Goal: Book appointment/travel/reservation

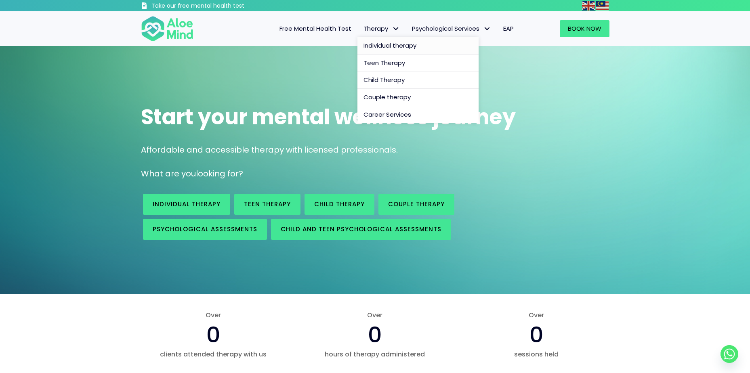
click at [394, 48] on span "Individual therapy" at bounding box center [389, 45] width 53 height 8
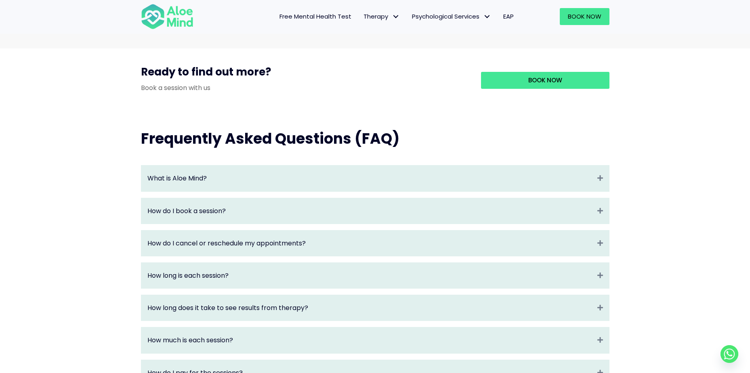
scroll to position [767, 0]
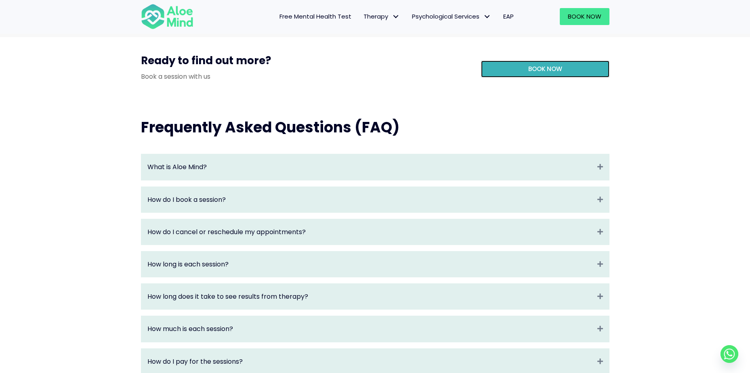
click at [554, 78] on link "Book Now" at bounding box center [545, 69] width 128 height 17
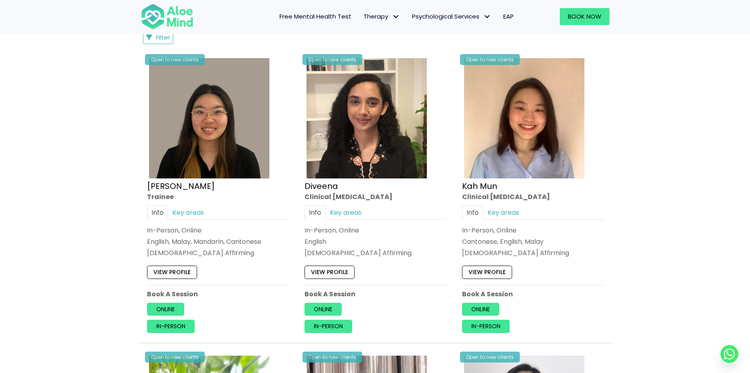
scroll to position [404, 0]
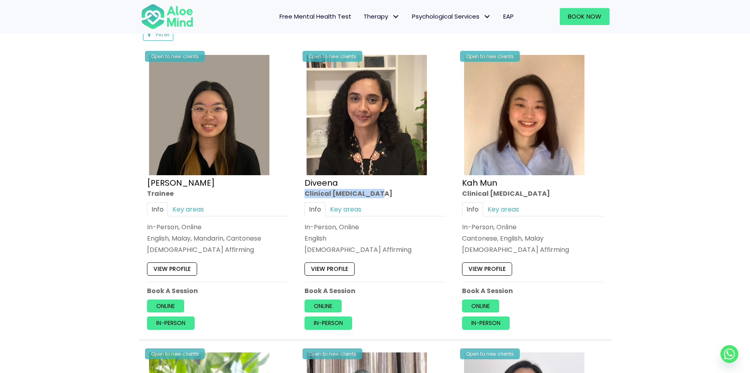
drag, startPoint x: 389, startPoint y: 196, endPoint x: 302, endPoint y: 193, distance: 86.5
click at [302, 193] on div "Open to new clients Diveena Clinical psychologist Info Key areas In-Person, Onl…" at bounding box center [374, 191] width 153 height 289
copy div "Clinical [MEDICAL_DATA]"
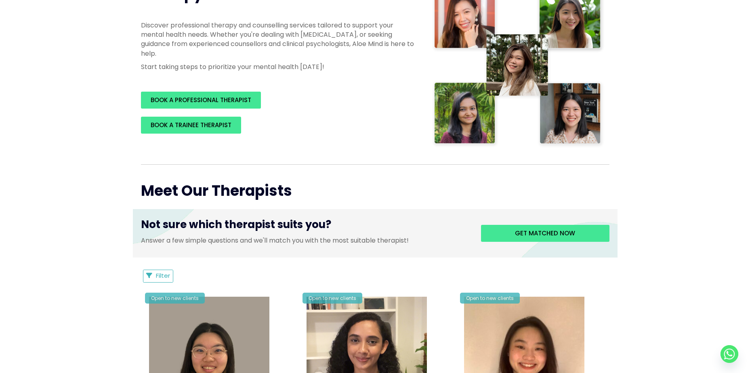
scroll to position [0, 0]
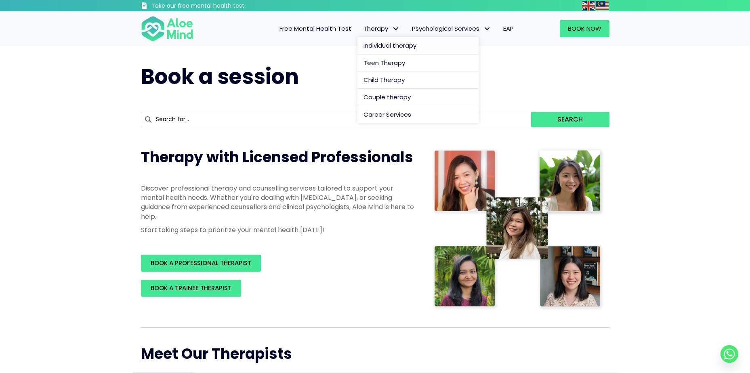
click at [388, 46] on span "Individual therapy" at bounding box center [389, 45] width 53 height 8
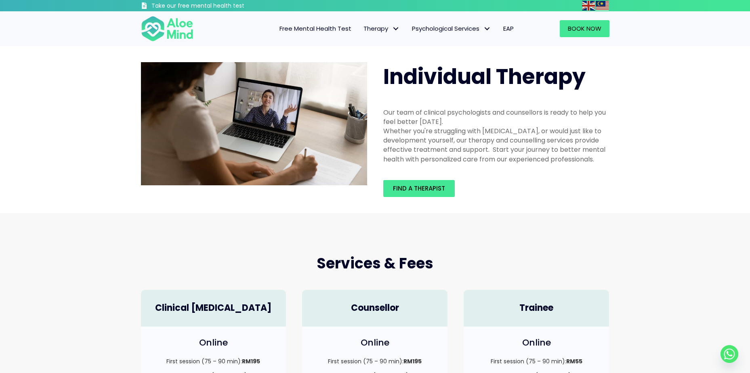
drag, startPoint x: 384, startPoint y: 69, endPoint x: 594, endPoint y: 170, distance: 233.5
click at [594, 170] on div "Individual Therapy Our team of clinical psychologists and counsellors is ready …" at bounding box center [496, 129] width 242 height 151
click at [596, 170] on div "Our team of clinical psychologists and counsellors is ready to help you feel be…" at bounding box center [496, 136] width 242 height 72
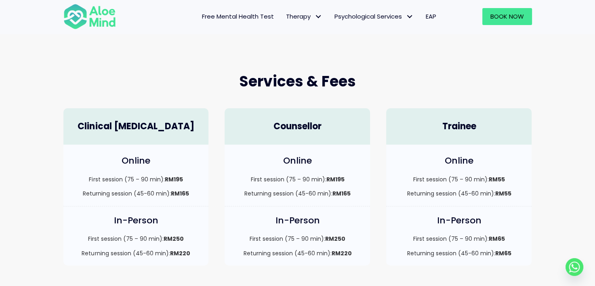
scroll to position [202, 0]
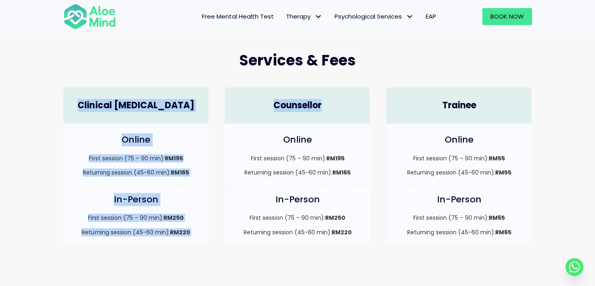
drag, startPoint x: 81, startPoint y: 101, endPoint x: 327, endPoint y: 99, distance: 246.7
click at [327, 99] on div "Clinical Psychologist Online First session (75 – 90 min): RM195 Returning sessi…" at bounding box center [297, 166] width 485 height 174
copy div "Clinical Psychologist Online First session (75 – 90 min): RM195 Returning sessi…"
click at [181, 159] on strong "RM195" at bounding box center [173, 158] width 18 height 8
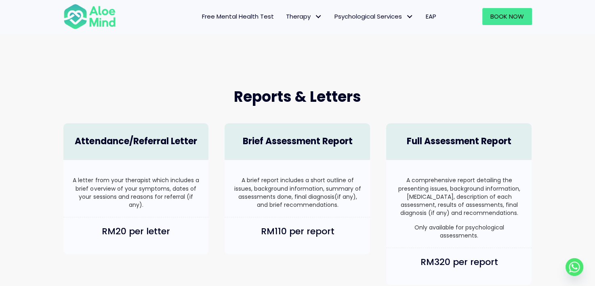
scroll to position [485, 0]
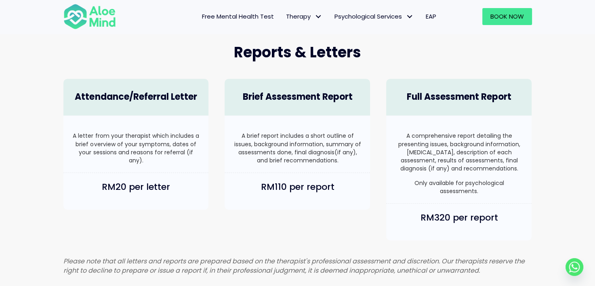
click at [269, 147] on p "A brief report includes a short outline of issues, background information, summ…" at bounding box center [297, 148] width 129 height 33
click at [285, 91] on h4 "Brief Assessment Report" at bounding box center [297, 97] width 129 height 13
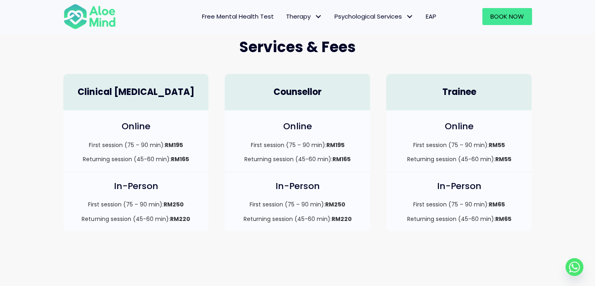
scroll to position [162, 0]
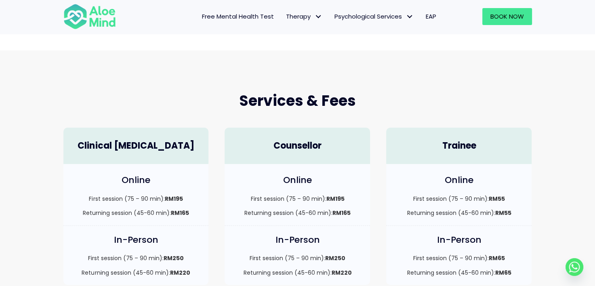
click at [546, 187] on div "Services & Fees Clinical Psychologist Online First session (75 – 90 min): RM195…" at bounding box center [297, 187] width 595 height 275
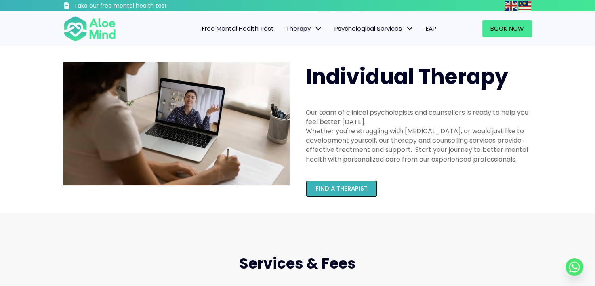
click at [350, 186] on span "Find a therapist" at bounding box center [341, 188] width 52 height 8
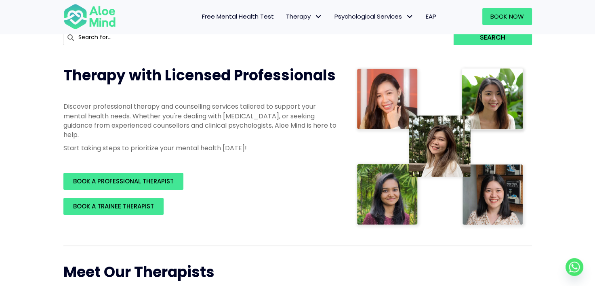
scroll to position [242, 0]
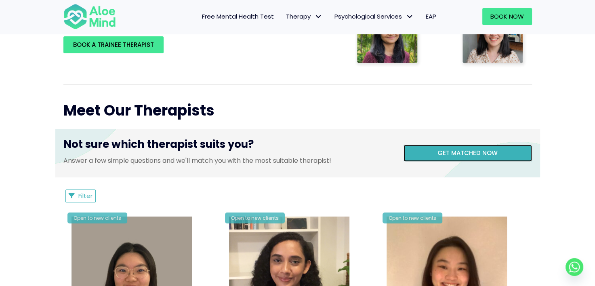
click at [459, 147] on link "Get matched now" at bounding box center [467, 153] width 128 height 17
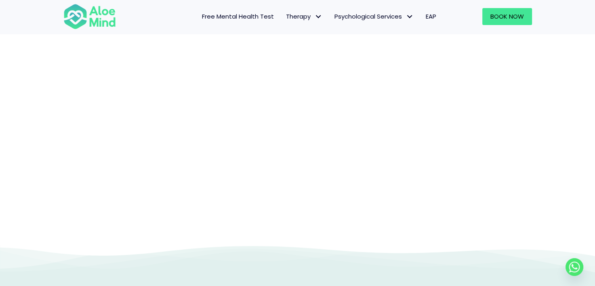
scroll to position [83, 0]
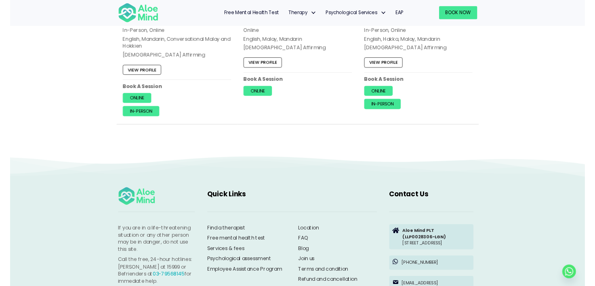
scroll to position [404, 0]
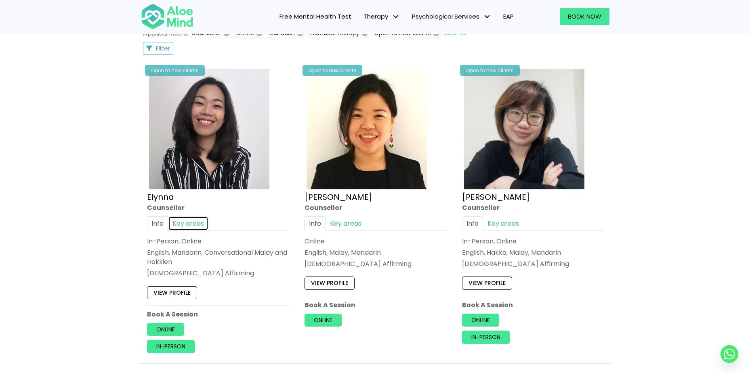
click at [187, 224] on link "Key areas" at bounding box center [188, 223] width 40 height 14
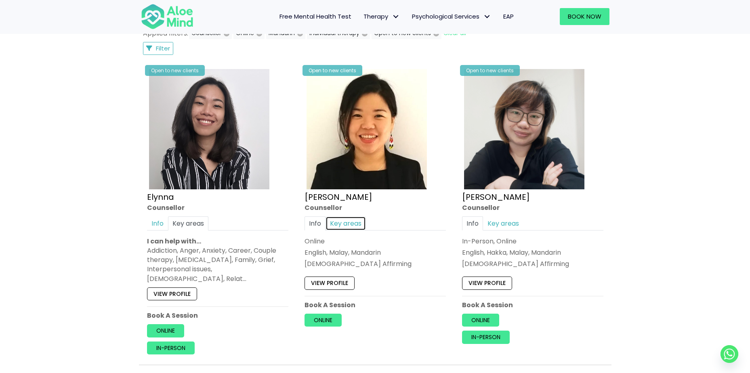
click at [348, 219] on link "Key areas" at bounding box center [345, 223] width 40 height 14
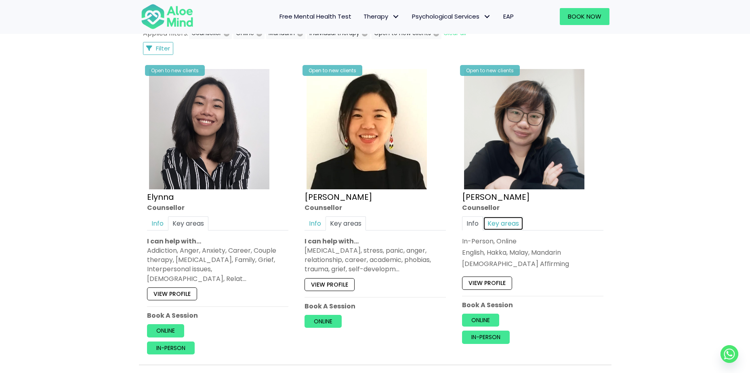
click at [509, 224] on link "Key areas" at bounding box center [503, 223] width 40 height 14
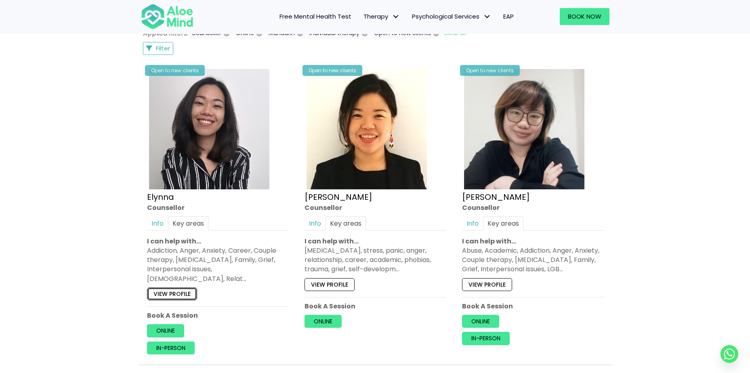
click at [172, 285] on link "View profile" at bounding box center [172, 293] width 50 height 13
click at [342, 285] on link "View profile" at bounding box center [329, 284] width 50 height 13
click at [492, 285] on link "View profile" at bounding box center [487, 284] width 50 height 13
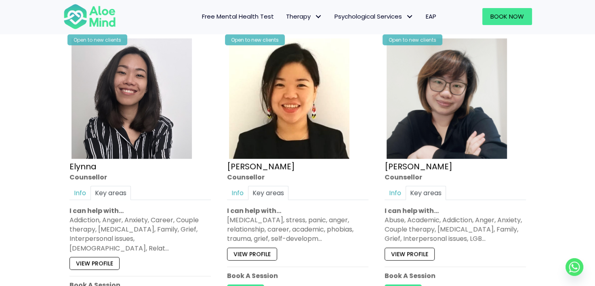
scroll to position [525, 0]
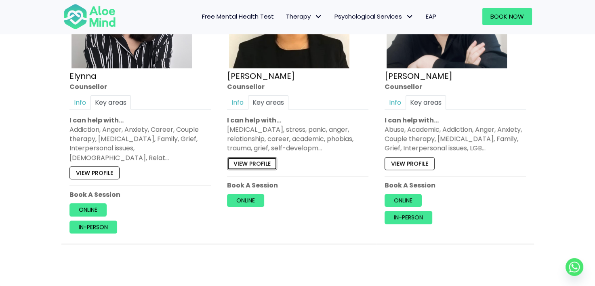
click at [245, 163] on link "View profile" at bounding box center [252, 163] width 50 height 13
click at [101, 166] on link "View profile" at bounding box center [94, 172] width 50 height 13
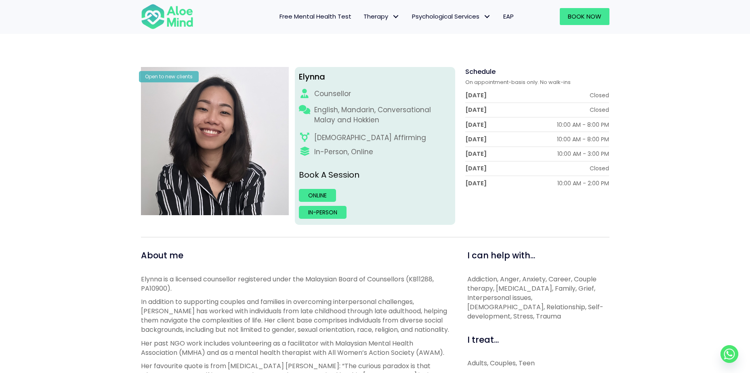
scroll to position [81, 0]
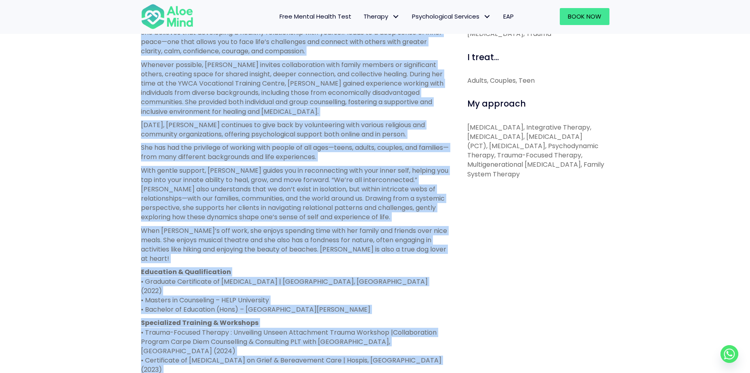
scroll to position [404, 0]
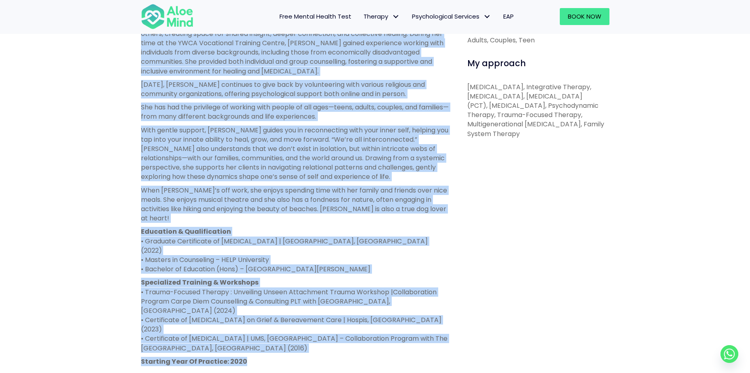
drag, startPoint x: 137, startPoint y: 190, endPoint x: 356, endPoint y: 321, distance: 254.8
click at [356, 321] on div "About me [PERSON_NAME] is a licensed counsellor Registered with the Board of Co…" at bounding box center [295, 200] width 320 height 567
copy div "Yvonne is a licensed counsellor Registered with the Board of Counsellors of Mal…"
click at [382, 148] on p "With gentle support, Yvonne guides you in reconnecting with your inner self, he…" at bounding box center [295, 154] width 308 height 56
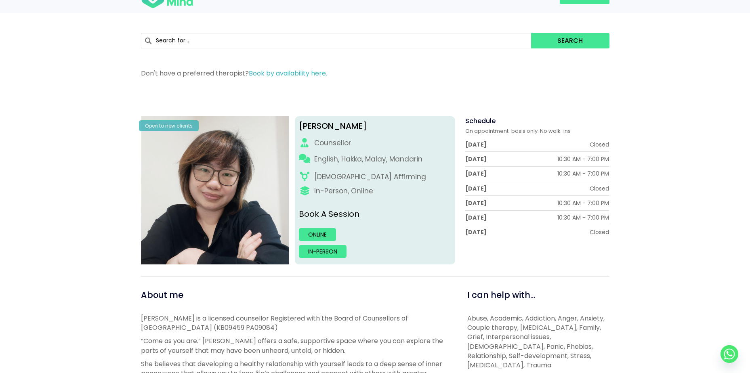
scroll to position [0, 0]
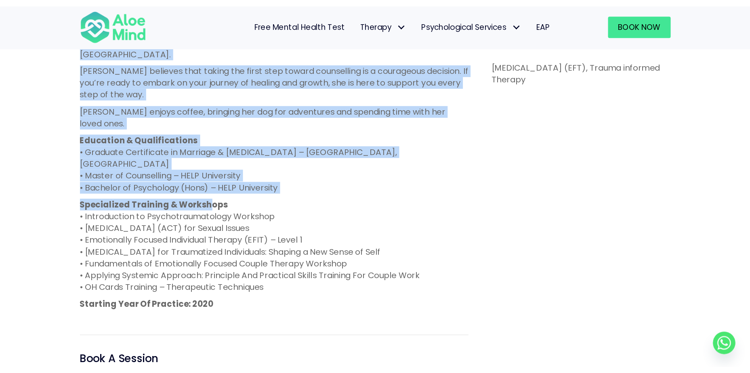
scroll to position [444, 0]
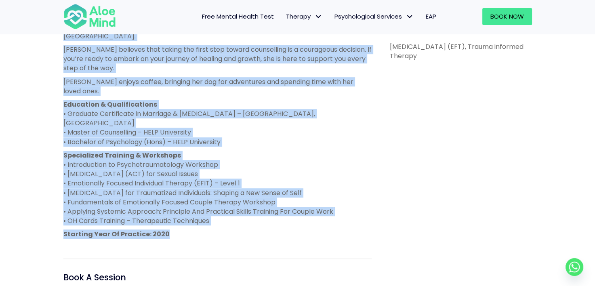
drag, startPoint x: 63, startPoint y: 103, endPoint x: 259, endPoint y: 202, distance: 219.4
click at [259, 202] on div "About me Karen is a registered and licensed counsellor with the Board of Counse…" at bounding box center [217, 108] width 320 height 463
copy div "Karen is a registered and licensed counsellor with the Board of Counsellors Mal…"
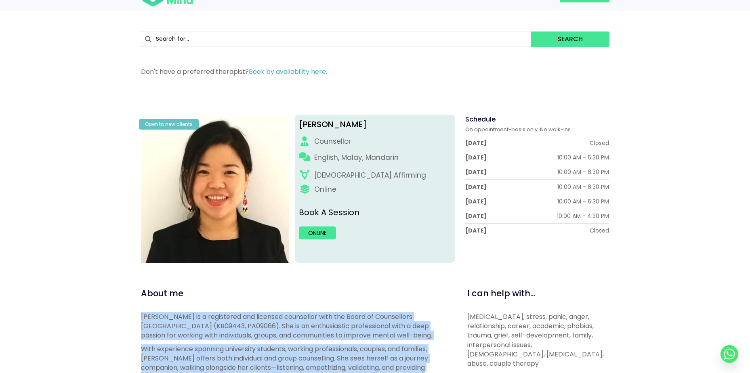
scroll to position [0, 0]
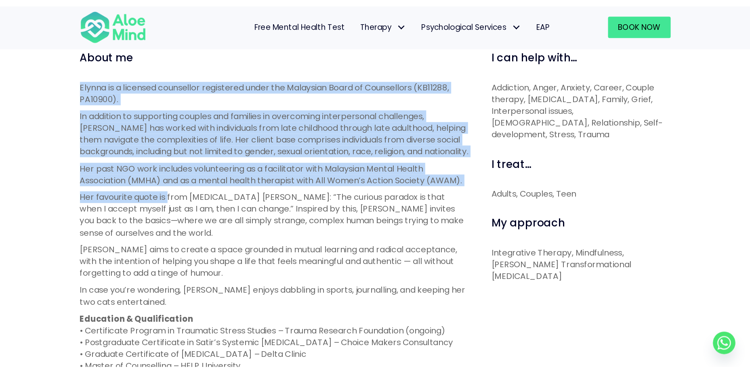
scroll to position [404, 0]
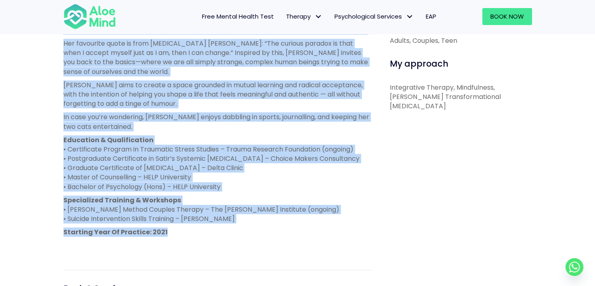
drag, startPoint x: 63, startPoint y: 114, endPoint x: 279, endPoint y: 229, distance: 244.9
click at [279, 229] on div "About me Elynna is a licensed counsellor registered under the Malaysian Board o…" at bounding box center [217, 147] width 320 height 441
copy div "Loremi do s ametcons adipiscing elitseddoe tempo inc Utlaboree Dolor ma Aliquae…"
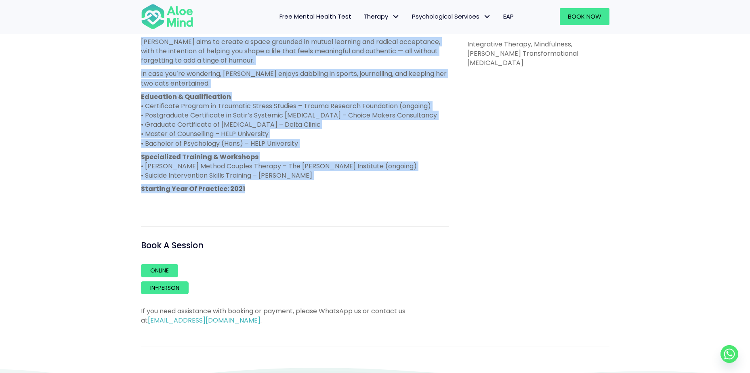
scroll to position [526, 0]
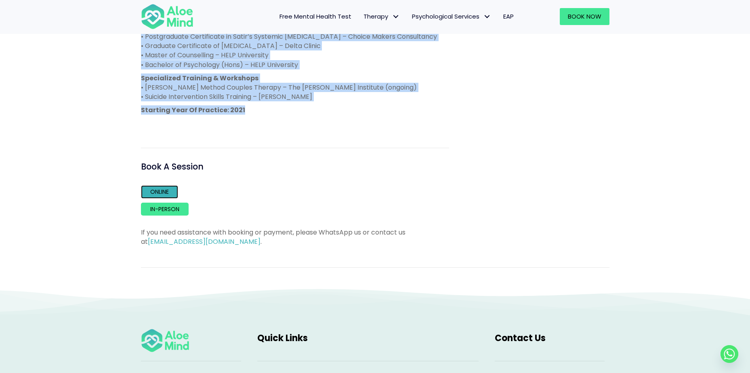
click at [158, 194] on link "Online" at bounding box center [159, 191] width 37 height 13
